Goal: Find specific page/section: Find specific page/section

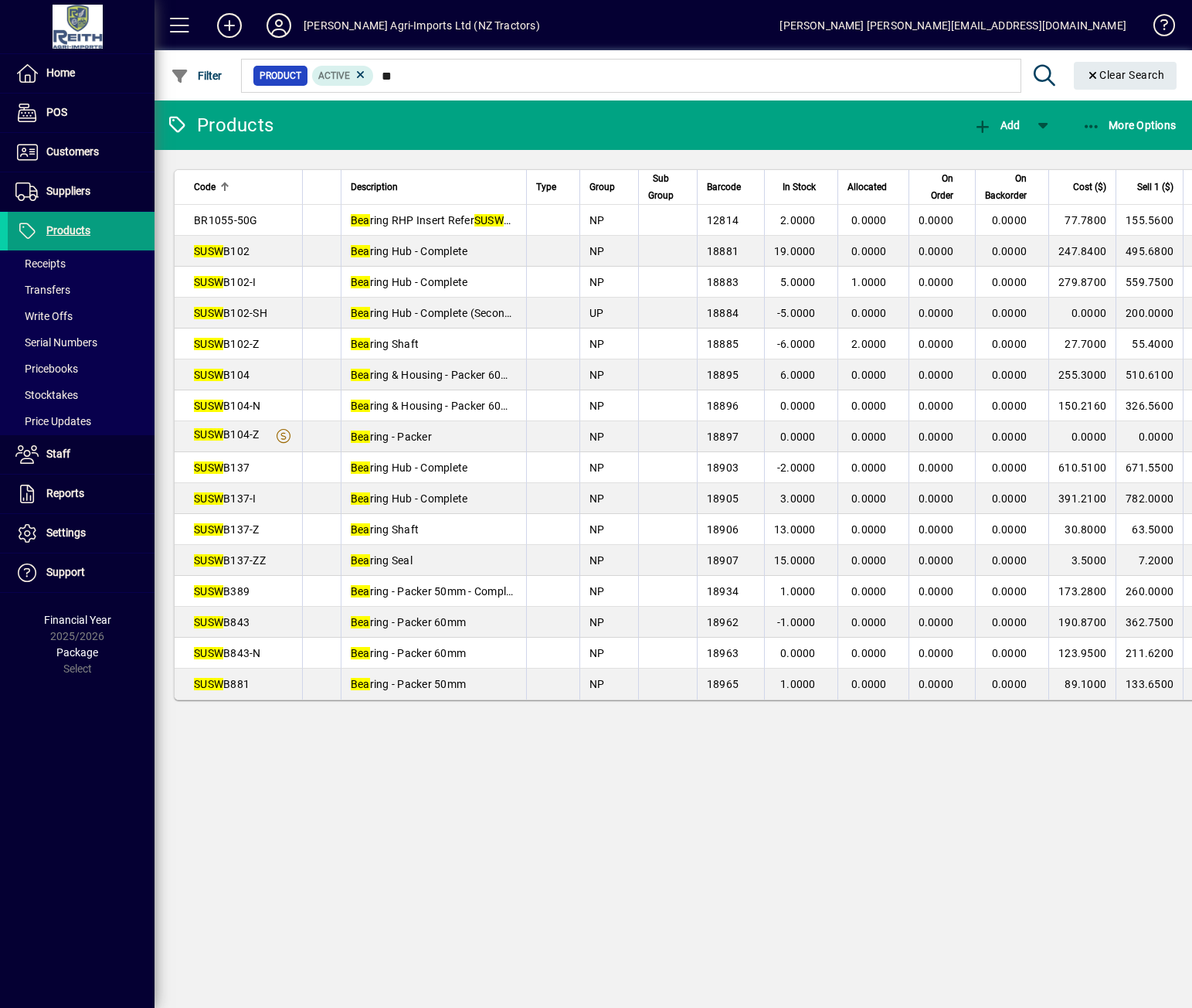
type input "*"
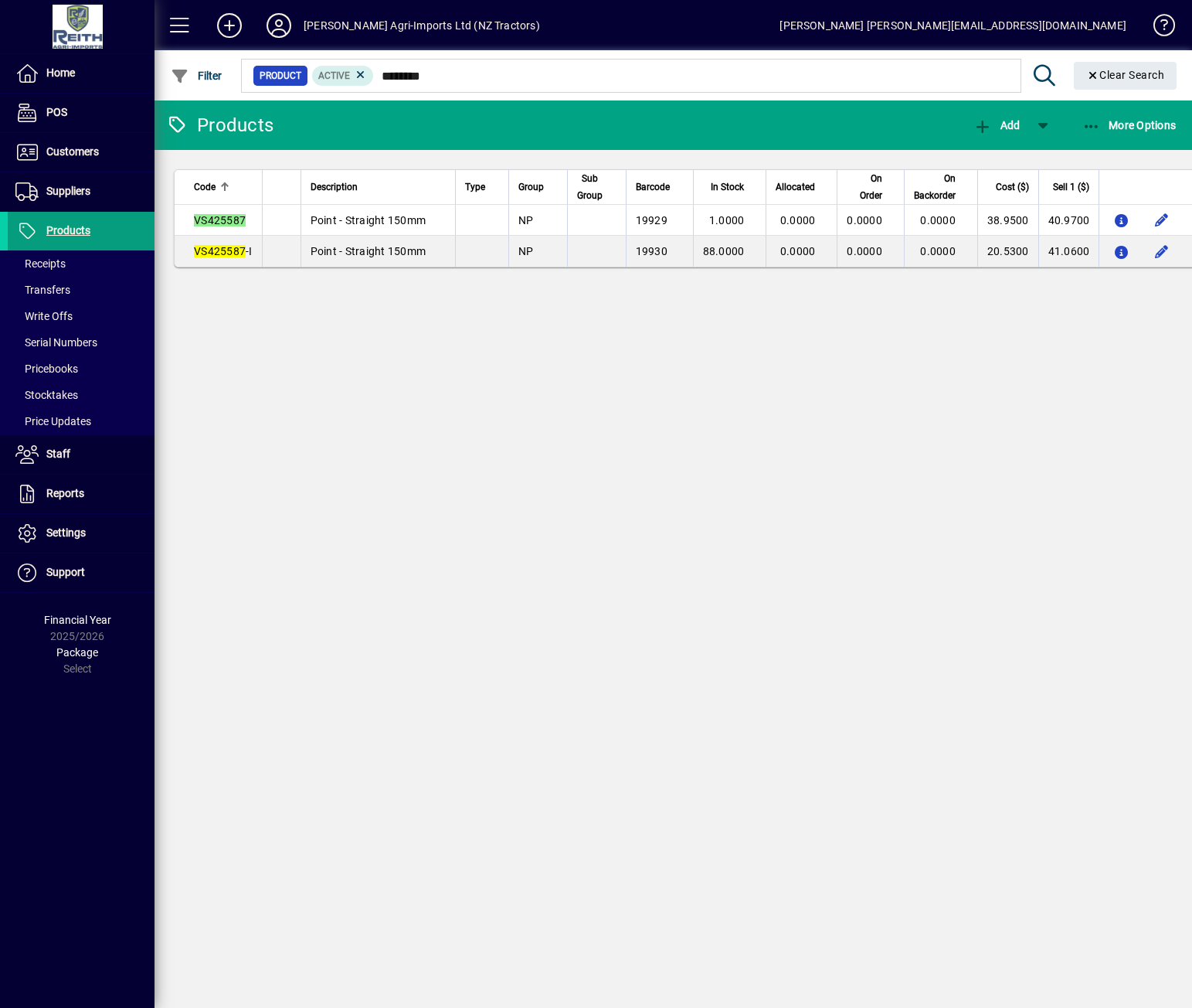
type input "********"
